Goal: Information Seeking & Learning: Find specific fact

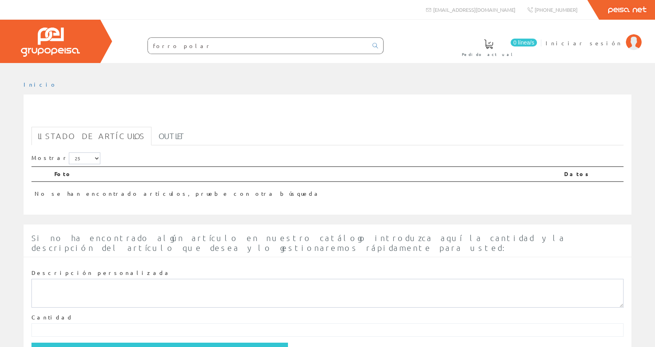
click at [181, 49] on input "forro polar" at bounding box center [258, 46] width 220 height 16
type input "[PERSON_NAME]"
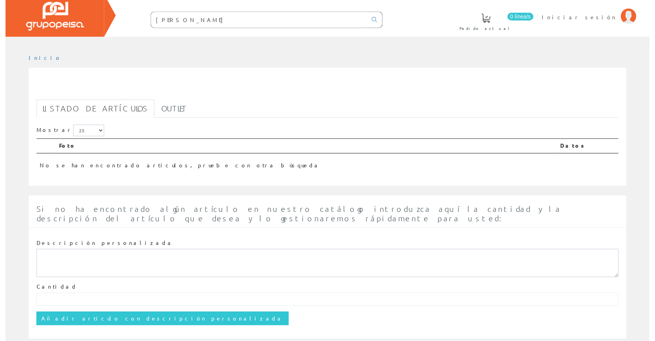
scroll to position [36, 0]
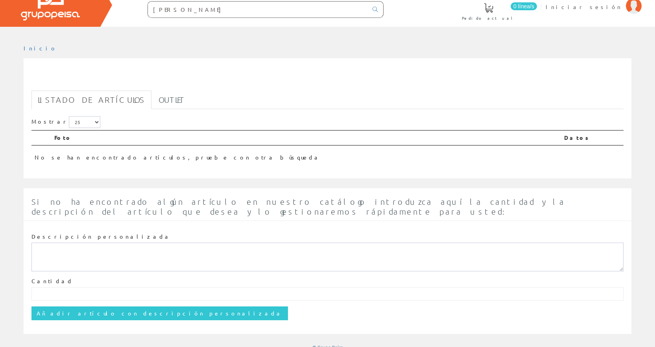
click at [303, 6] on input "[PERSON_NAME]" at bounding box center [258, 10] width 220 height 16
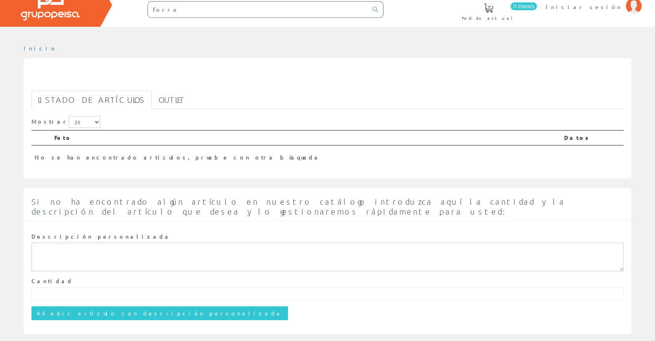
type input "forro"
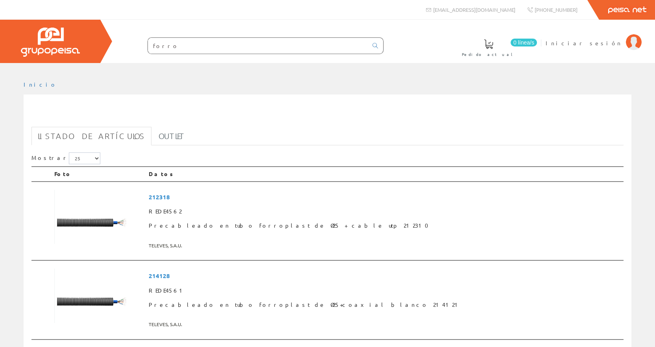
drag, startPoint x: 0, startPoint y: 0, endPoint x: 265, endPoint y: 46, distance: 269.1
click at [265, 46] on input "forro" at bounding box center [258, 46] width 220 height 16
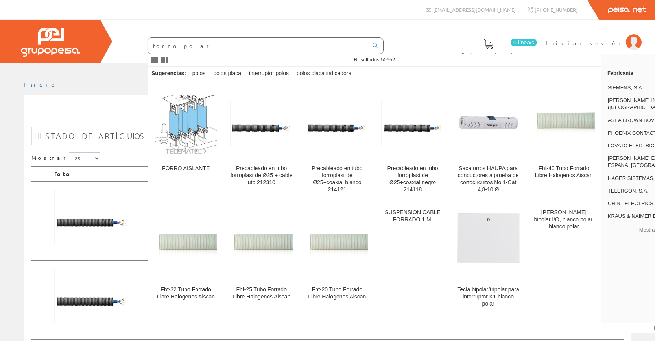
type input "forro polar"
